Goal: Task Accomplishment & Management: Manage account settings

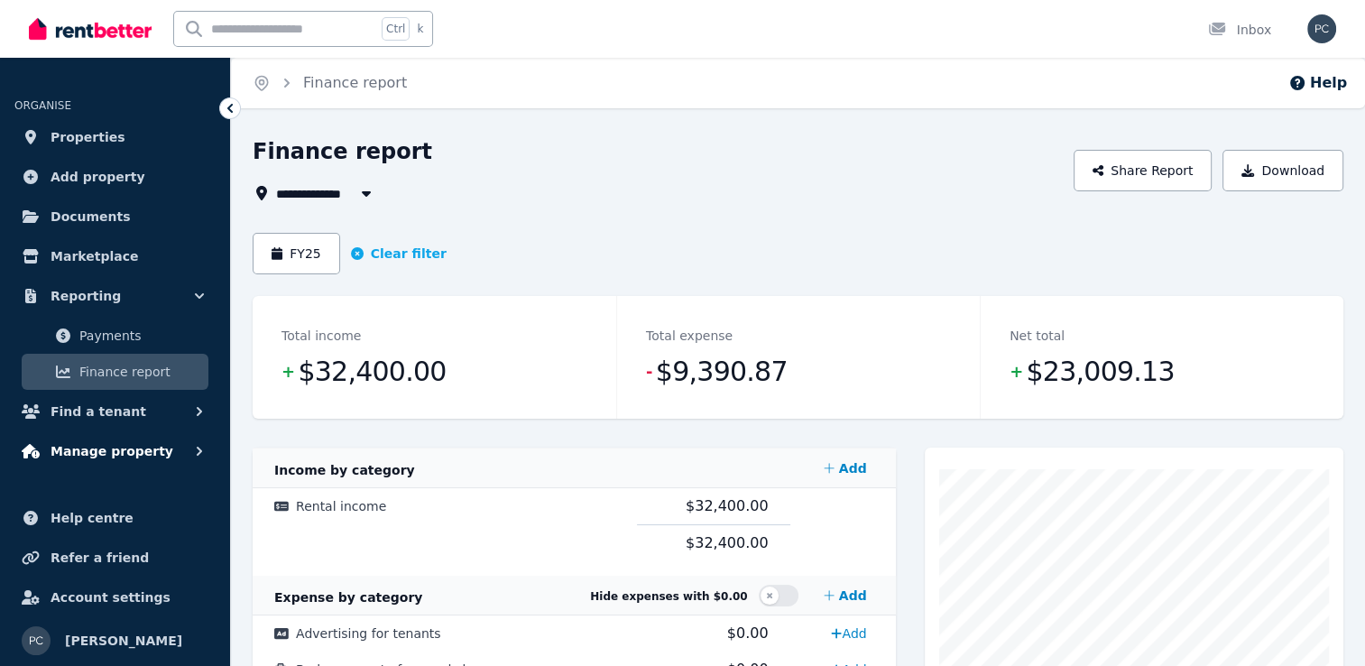
click at [101, 453] on span "Manage property" at bounding box center [112, 451] width 123 height 22
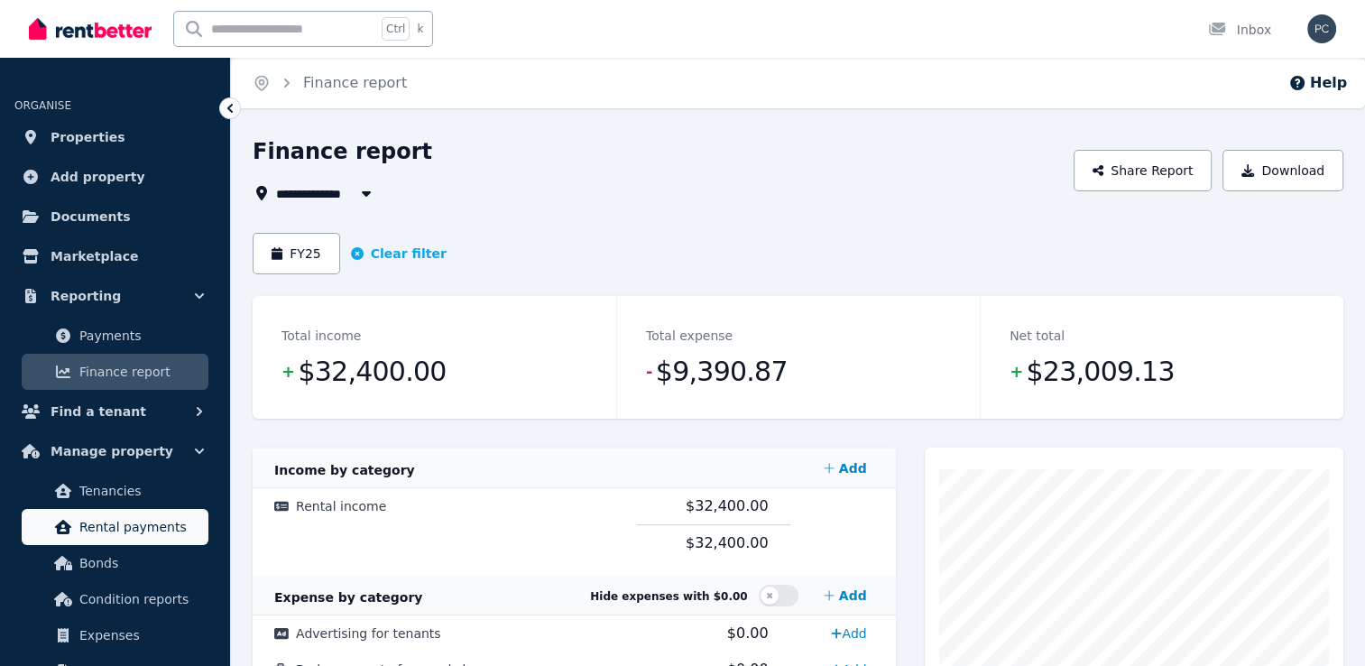
click at [115, 524] on span "Rental payments" at bounding box center [140, 527] width 122 height 22
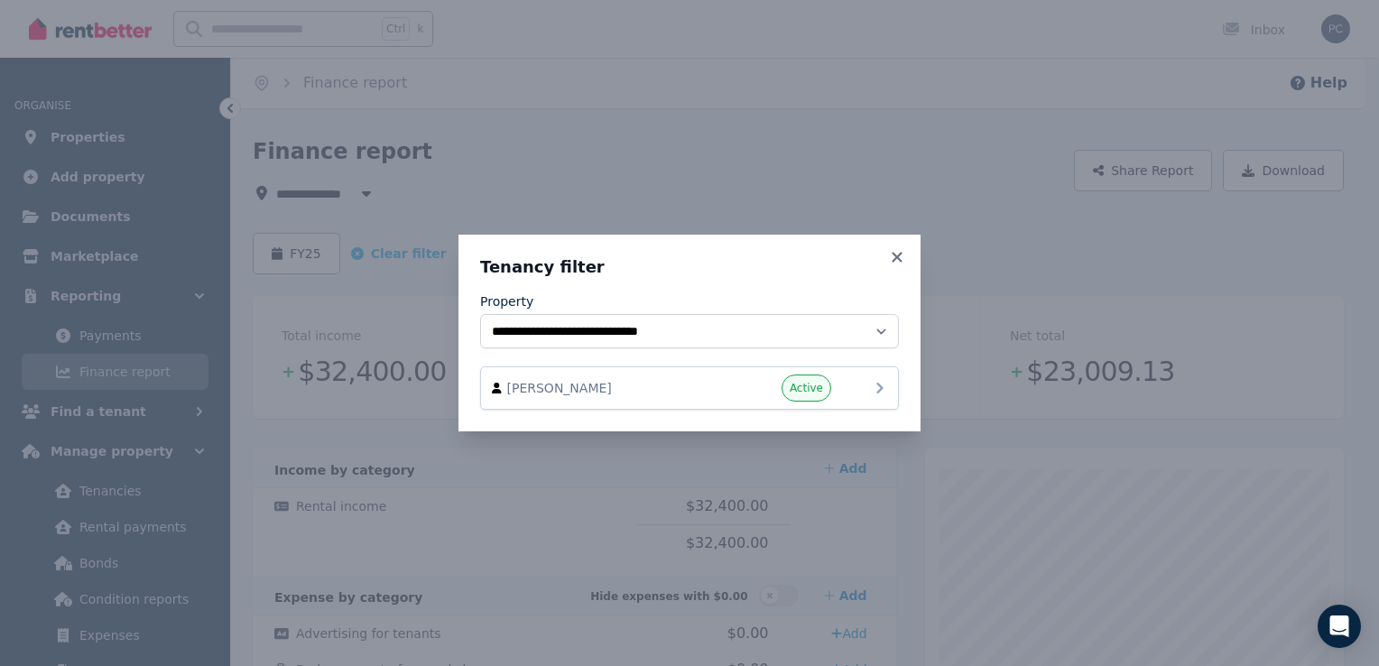
click at [841, 388] on div "[PERSON_NAME] Active" at bounding box center [689, 387] width 395 height 27
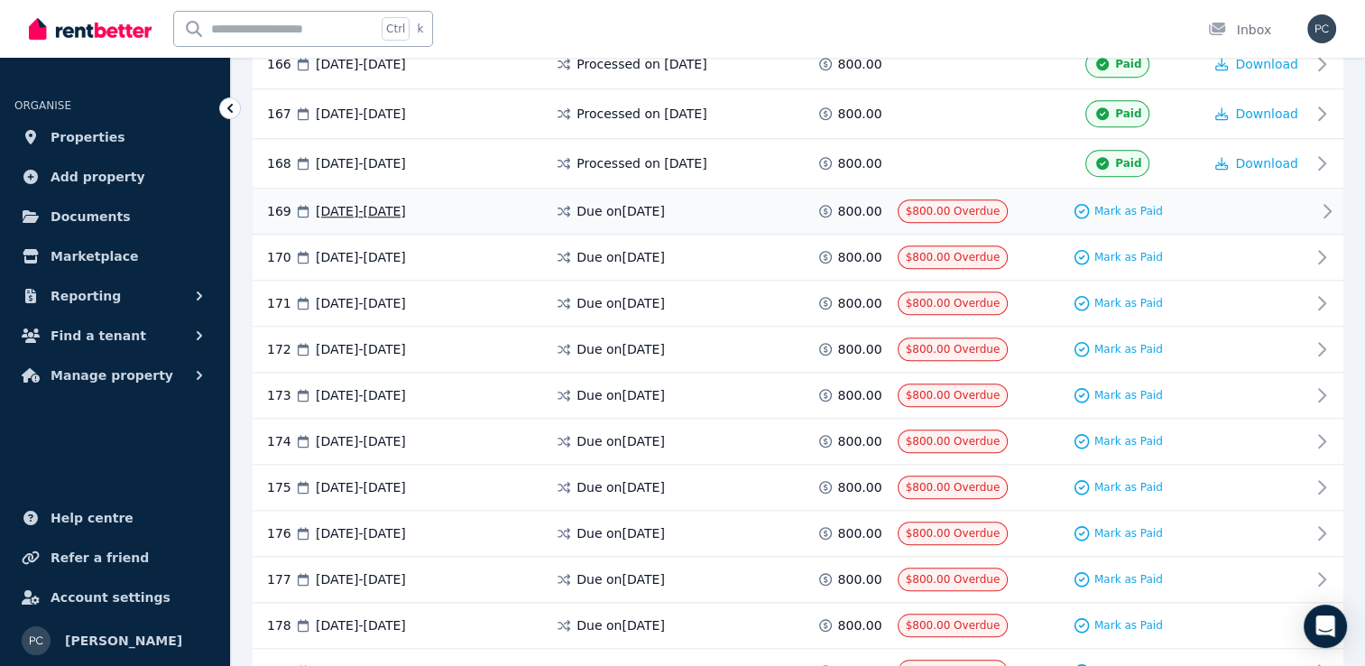
scroll to position [8427, 0]
click at [119, 376] on span "Manage property" at bounding box center [112, 376] width 123 height 22
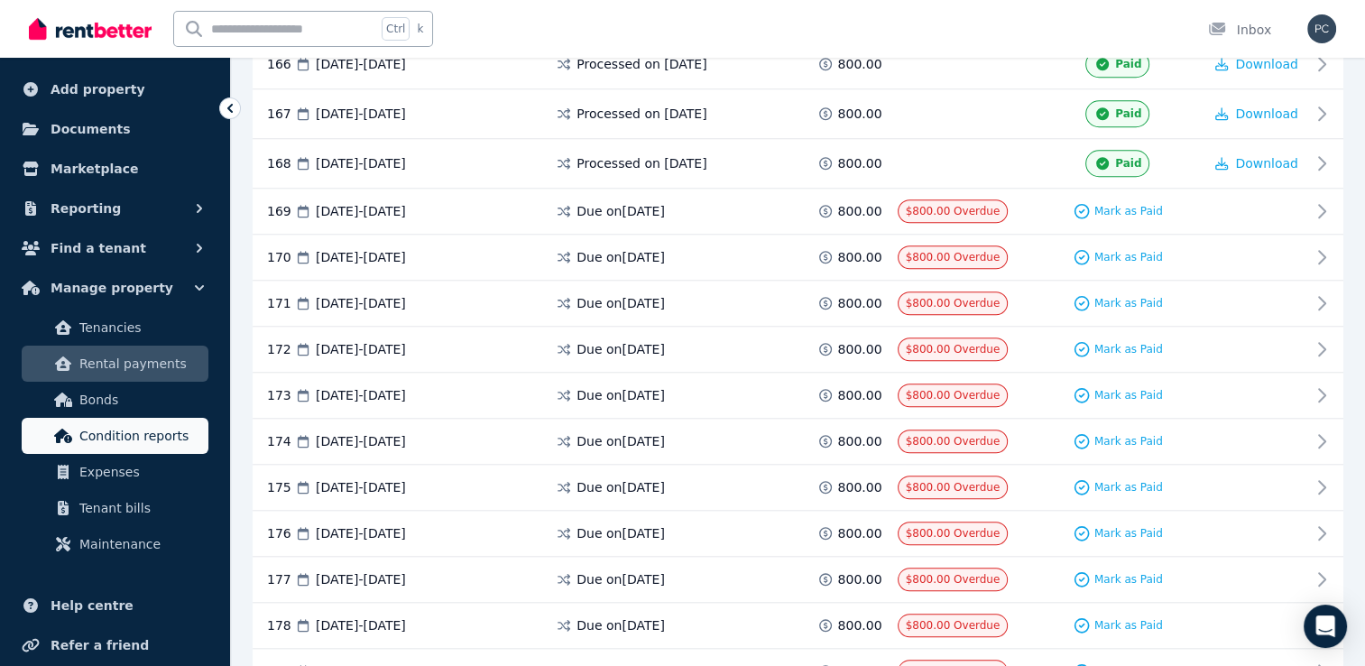
scroll to position [88, 0]
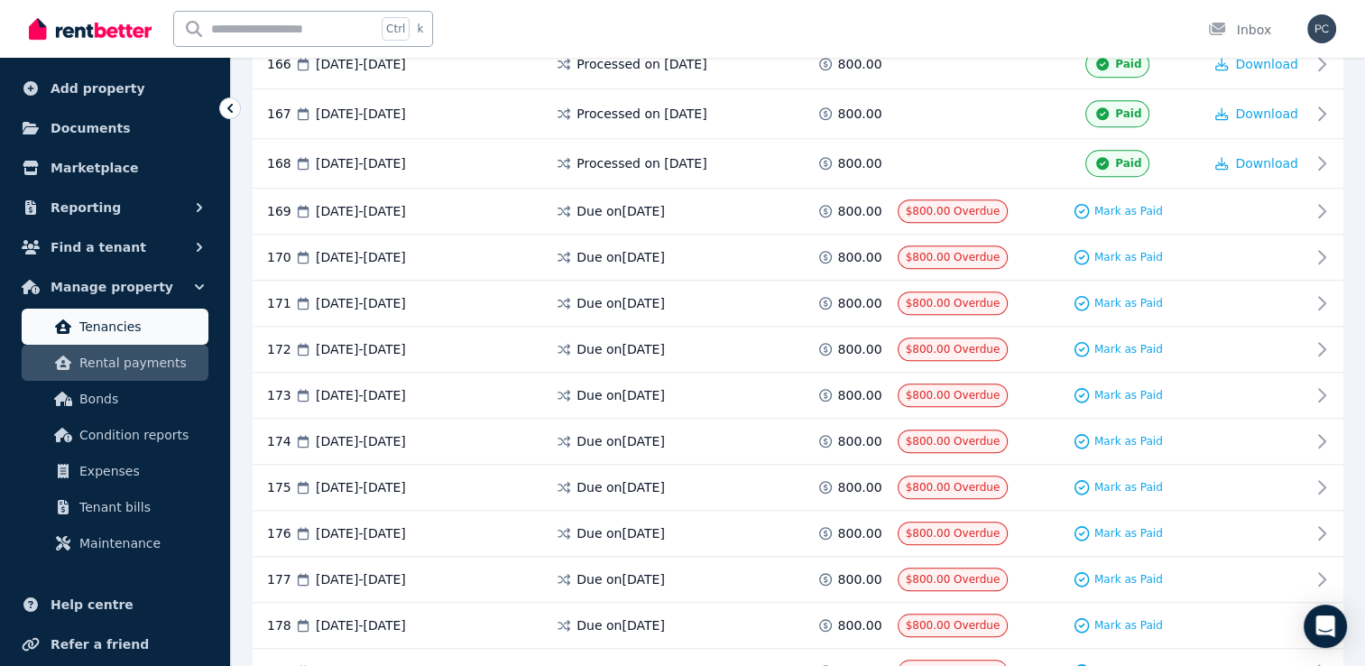
click at [94, 324] on span "Tenancies" at bounding box center [140, 327] width 122 height 22
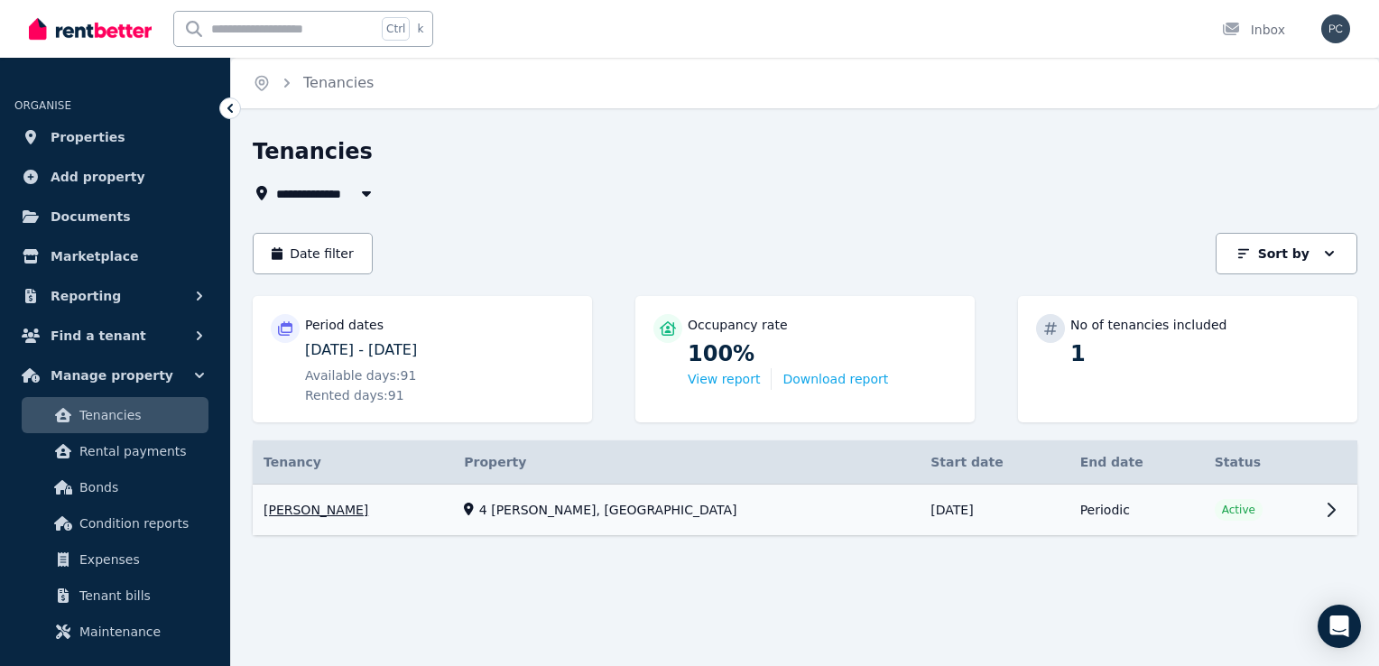
click at [1309, 521] on link "View property details" at bounding box center [805, 510] width 1104 height 51
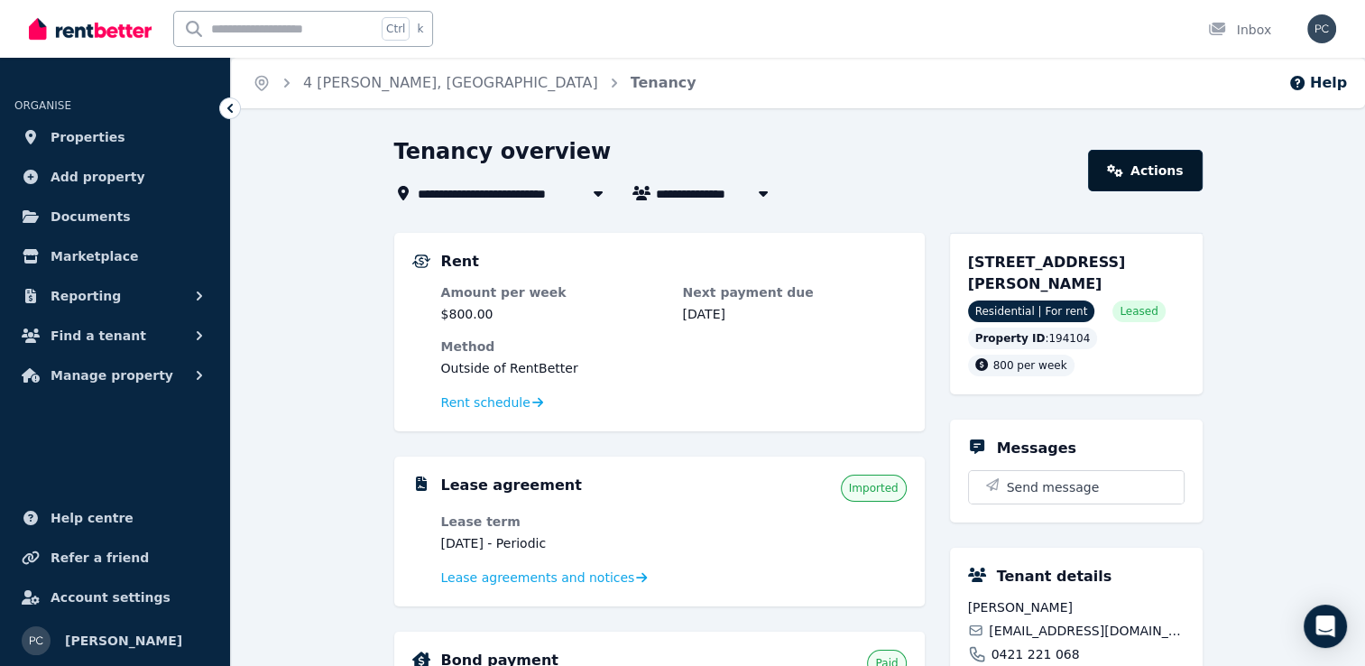
click at [1195, 164] on link "Actions" at bounding box center [1145, 171] width 114 height 42
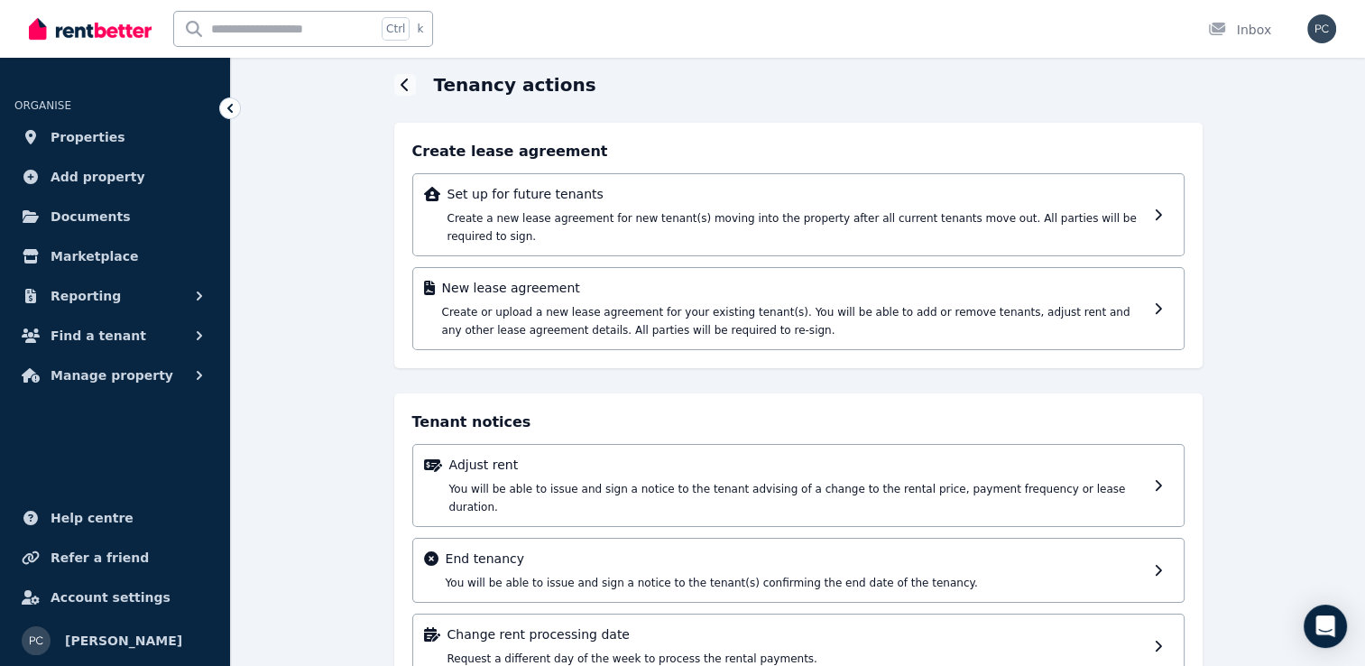
scroll to position [90, 0]
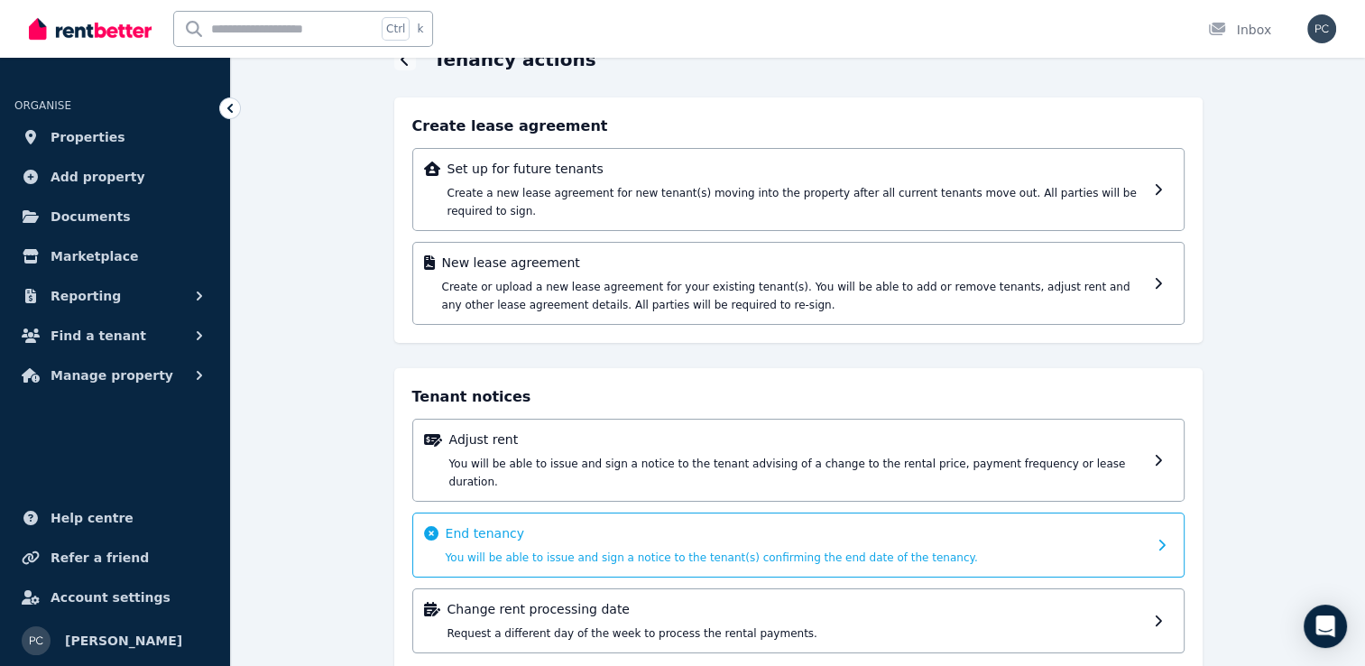
click at [1159, 539] on icon at bounding box center [1167, 545] width 19 height 13
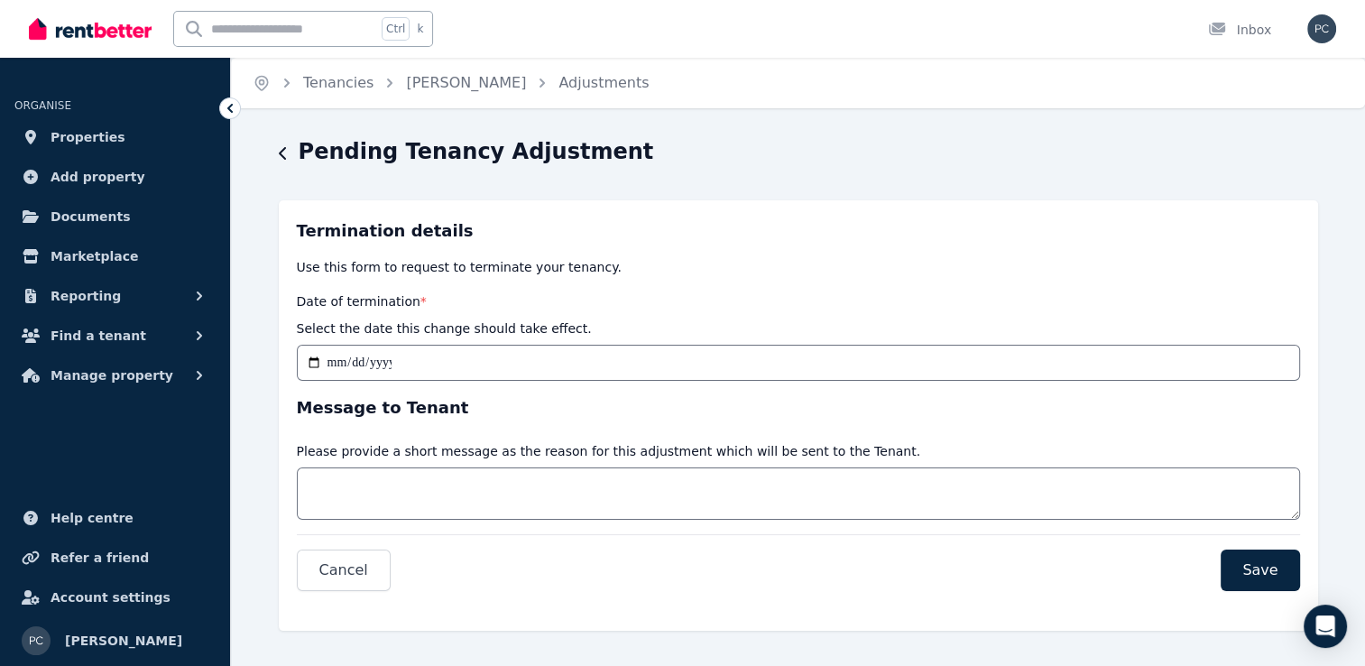
click at [282, 149] on icon "button" at bounding box center [283, 153] width 9 height 14
